Goal: Navigation & Orientation: Find specific page/section

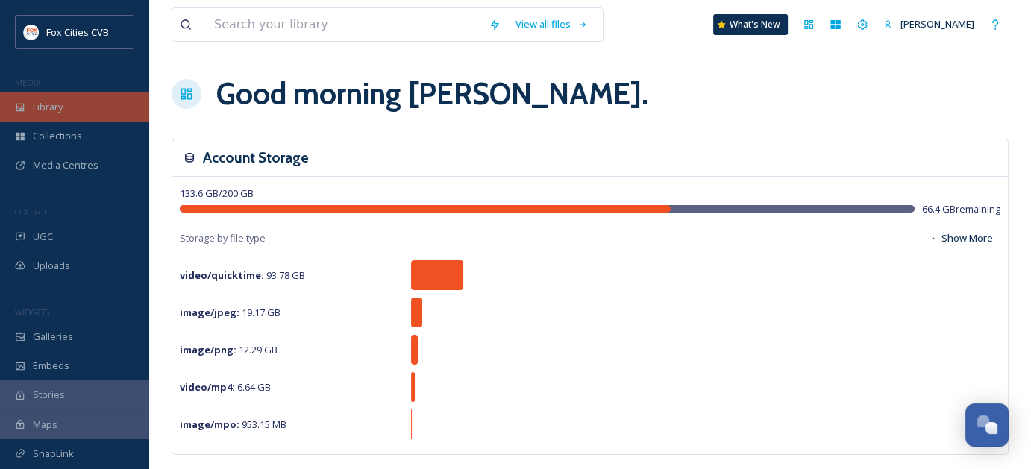
click at [52, 107] on span "Library" at bounding box center [48, 107] width 30 height 14
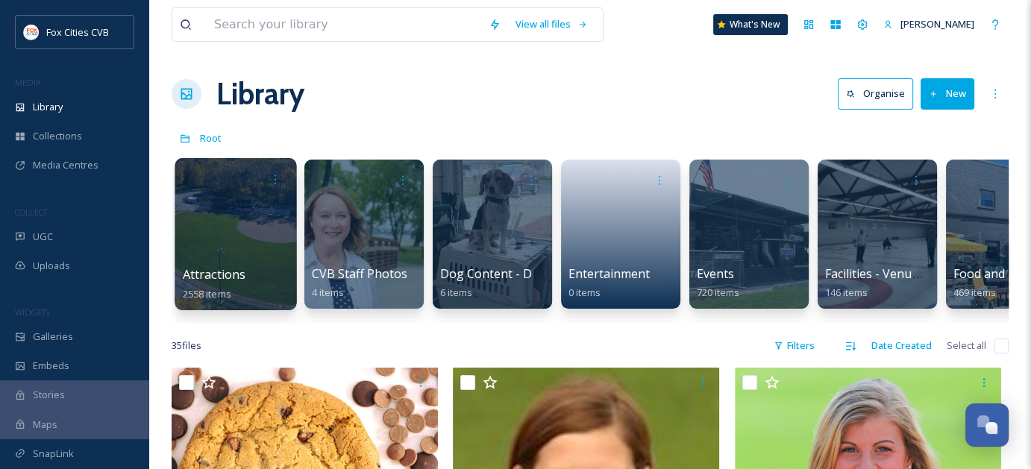
click at [204, 231] on div at bounding box center [235, 234] width 122 height 152
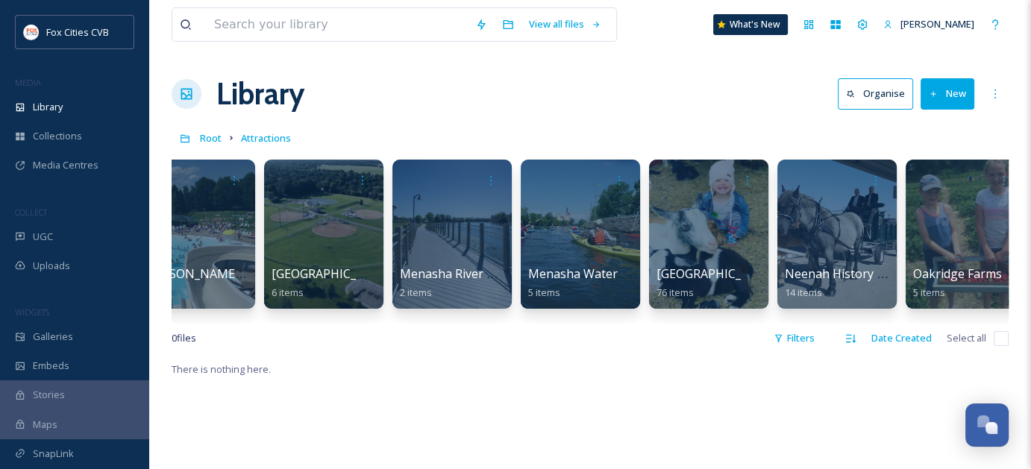
scroll to position [0, 5266]
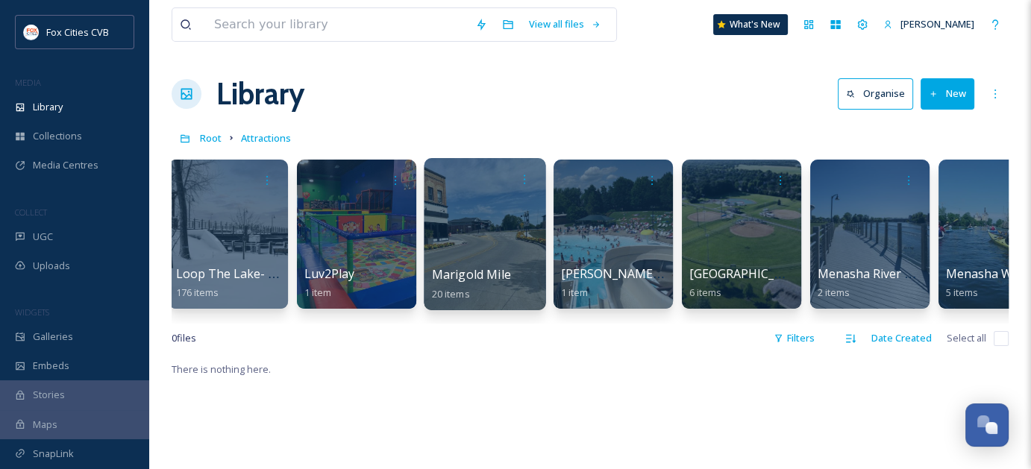
click at [489, 233] on div at bounding box center [485, 234] width 122 height 152
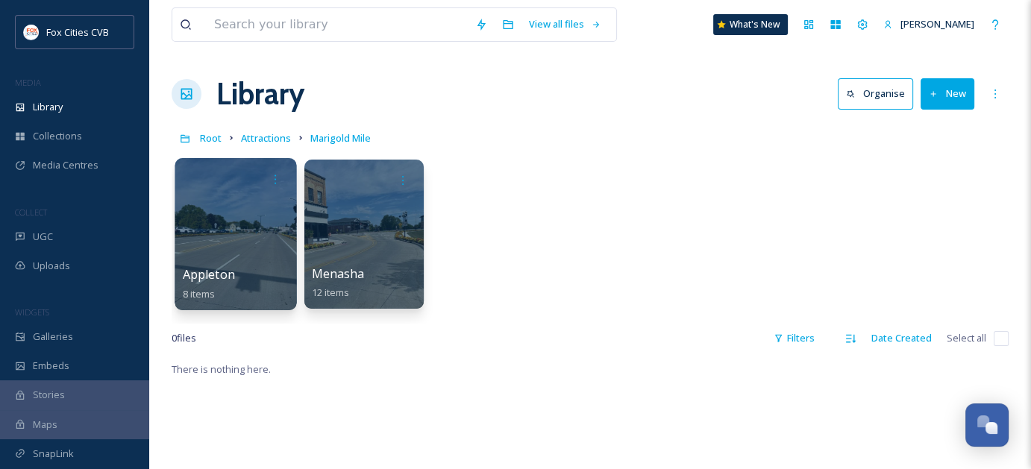
click at [196, 250] on div at bounding box center [235, 234] width 122 height 152
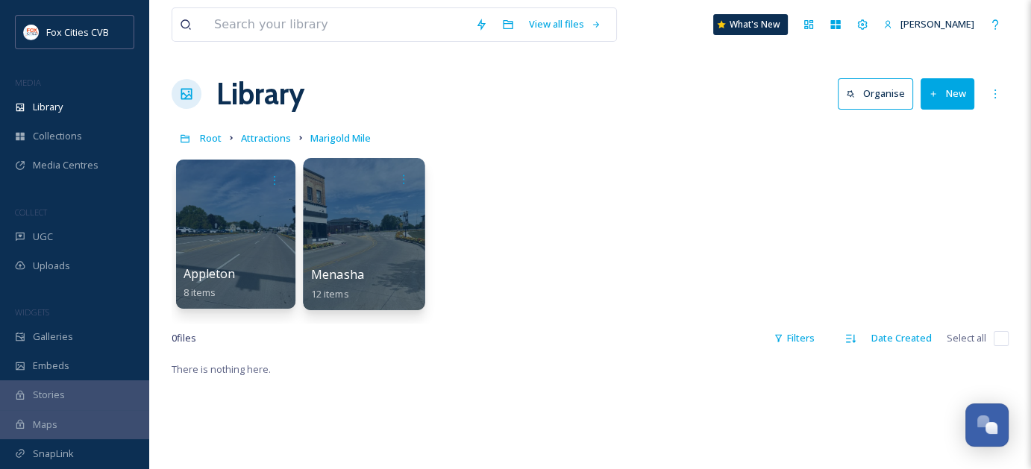
click at [373, 248] on div at bounding box center [364, 234] width 122 height 152
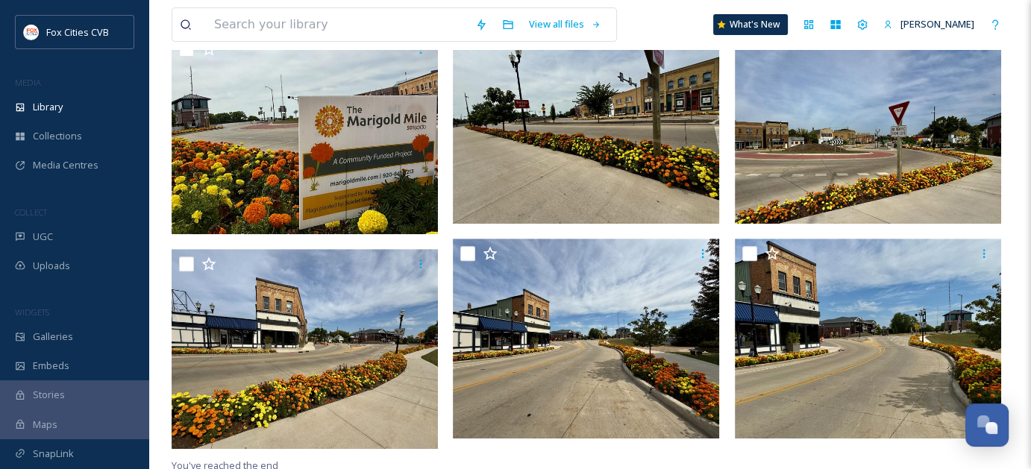
scroll to position [612, 0]
